Goal: Information Seeking & Learning: Compare options

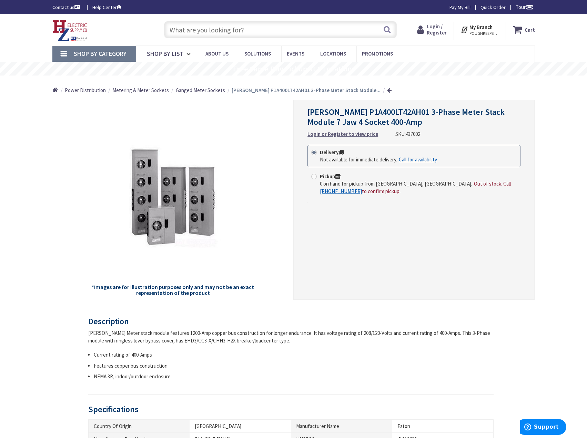
click at [206, 89] on span "Ganged Meter Sockets" at bounding box center [200, 90] width 49 height 7
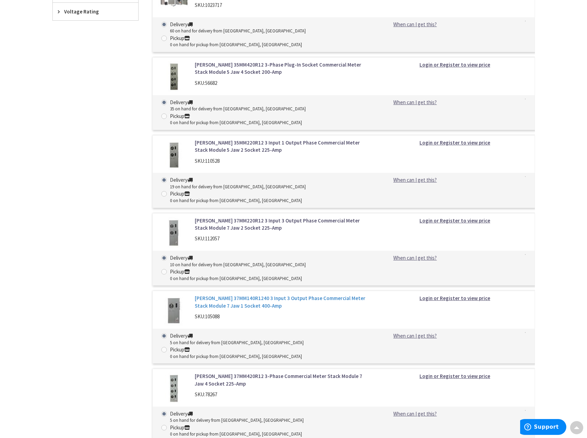
scroll to position [345, 0]
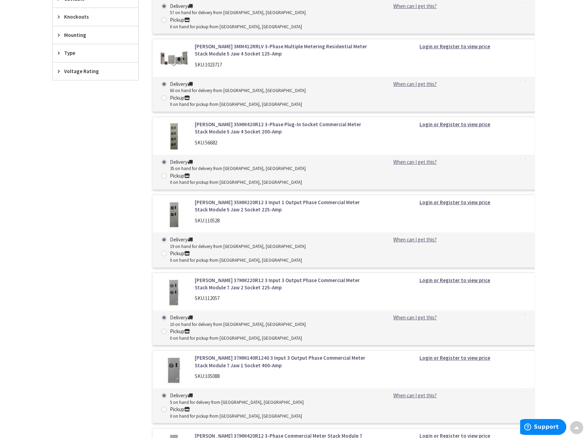
click at [206, 354] on link "Eaton 37MM140R1240 3 Input 3 Output Phase Commercial Meter Stack Module 7 Jaw 1…" at bounding box center [283, 361] width 176 height 15
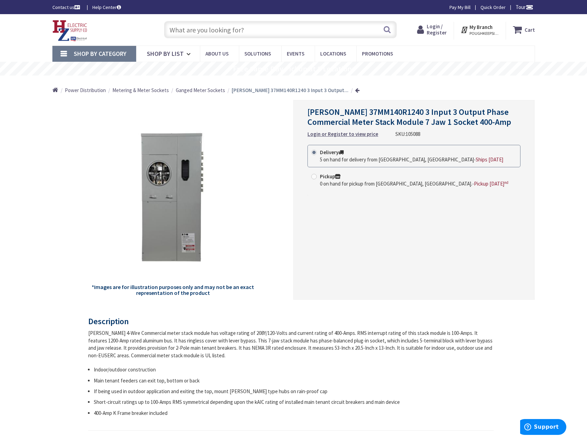
click at [146, 89] on span "Metering & Meter Sockets" at bounding box center [140, 90] width 57 height 7
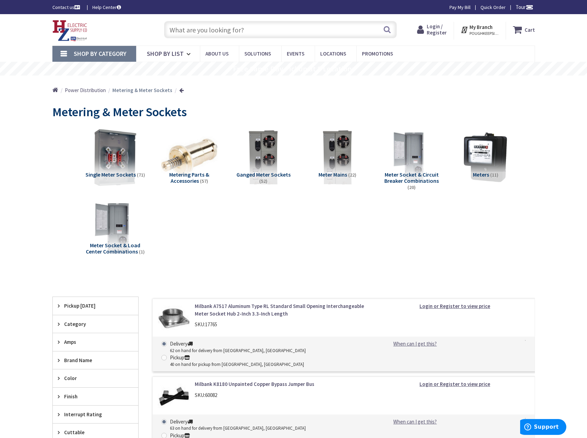
click at [114, 166] on img at bounding box center [115, 157] width 62 height 62
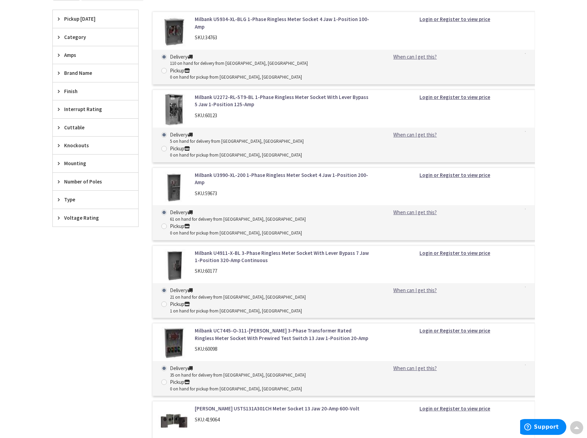
scroll to position [250, 0]
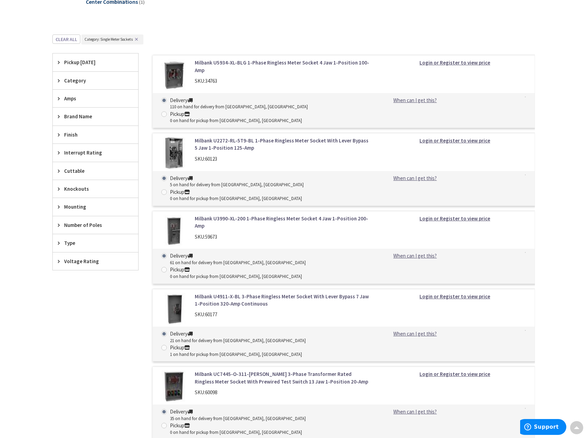
click at [59, 97] on icon at bounding box center [60, 98] width 5 height 5
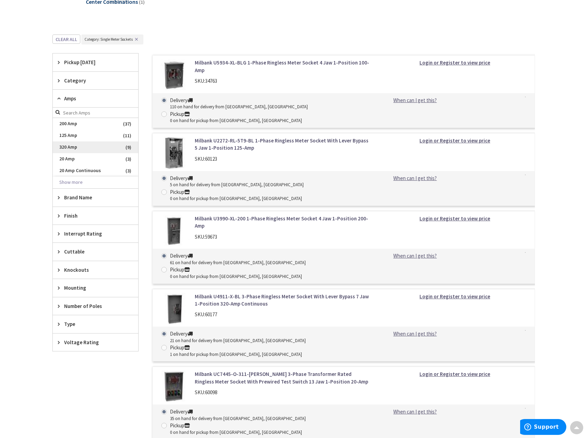
click at [72, 146] on span "320 Amp" at bounding box center [96, 147] width 86 height 12
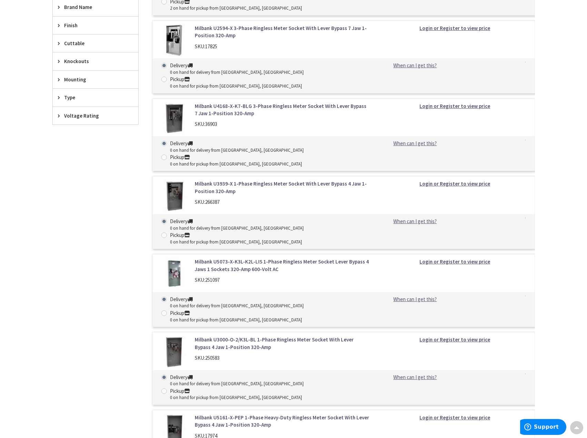
scroll to position [284, 0]
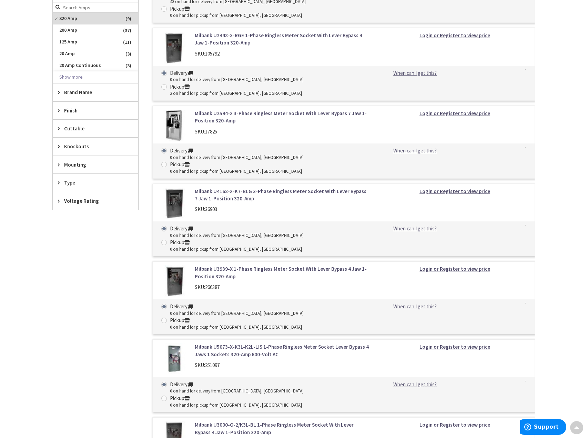
click at [60, 202] on icon at bounding box center [60, 200] width 5 height 5
click at [59, 182] on icon at bounding box center [60, 182] width 5 height 5
click at [57, 163] on div "Mounting" at bounding box center [96, 165] width 86 height 18
click at [58, 149] on icon at bounding box center [60, 146] width 5 height 5
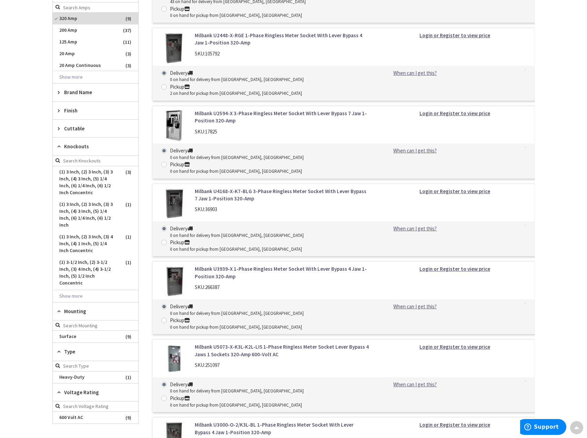
click at [57, 129] on div "Cuttable" at bounding box center [96, 129] width 86 height 18
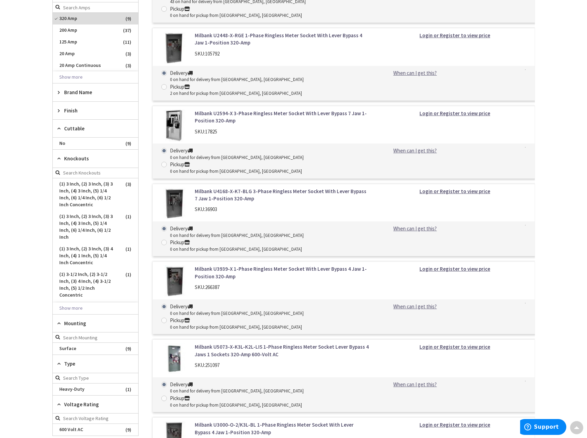
click at [57, 111] on div "Finish" at bounding box center [96, 111] width 86 height 18
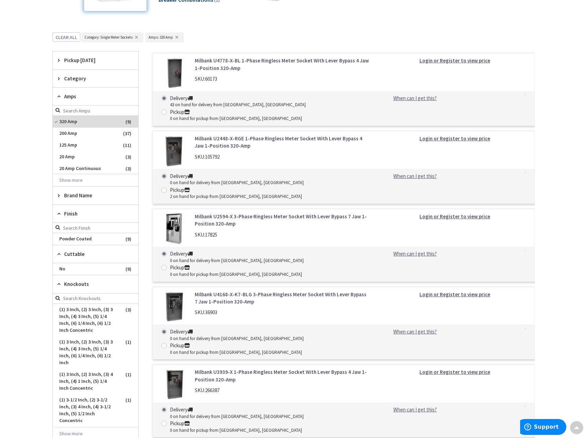
scroll to position [181, 0]
click at [59, 97] on icon at bounding box center [60, 96] width 5 height 5
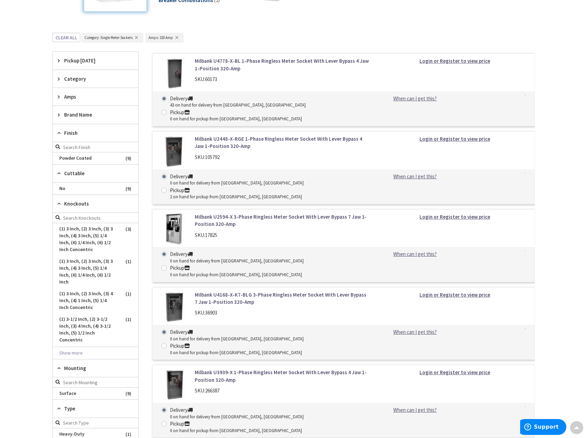
click at [60, 79] on icon at bounding box center [60, 78] width 5 height 5
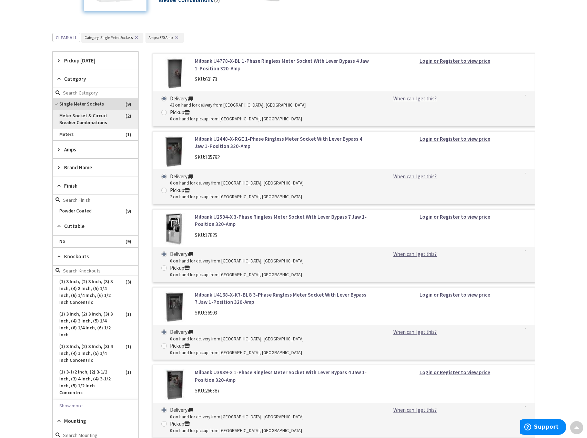
click at [83, 121] on span "Meter Socket & Circuit Breaker Combinations" at bounding box center [96, 119] width 86 height 19
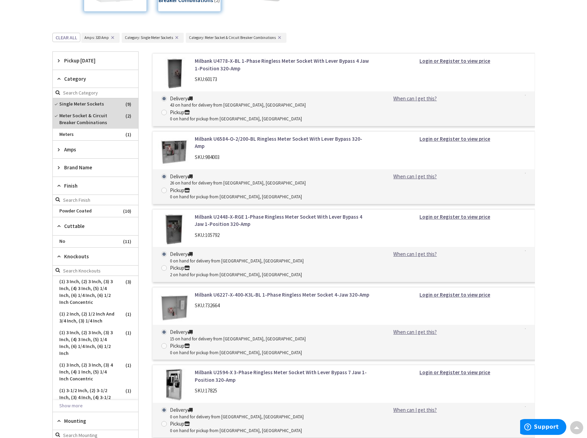
click at [226, 369] on link "Milbank U2594-X 3-Phase Ringless Meter Socket With Lever Bypass 7 Jaw 1-Positio…" at bounding box center [283, 376] width 176 height 15
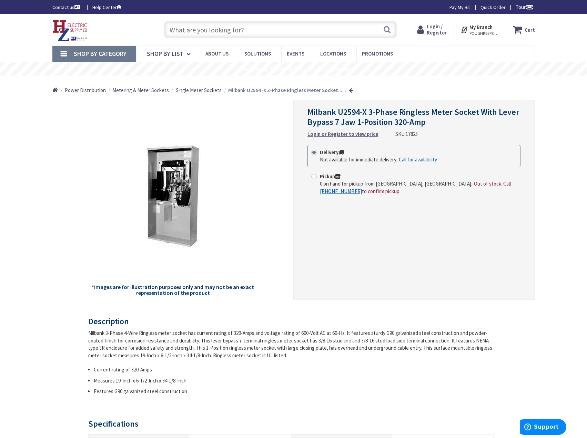
click at [67, 51] on link "Shop By Category" at bounding box center [94, 54] width 84 height 16
